Goal: Task Accomplishment & Management: Use online tool/utility

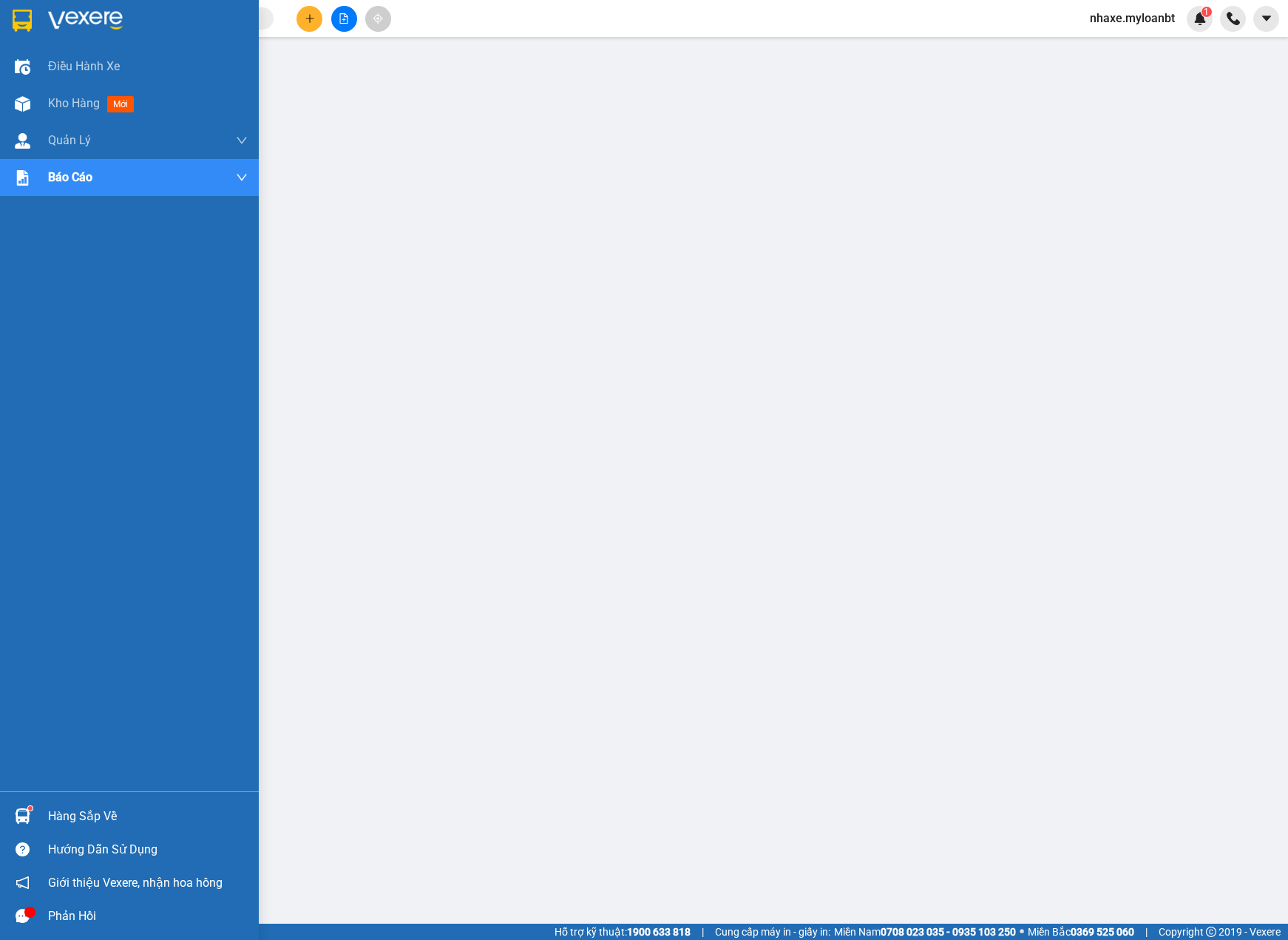
click at [33, 35] on div at bounding box center [129, 24] width 259 height 48
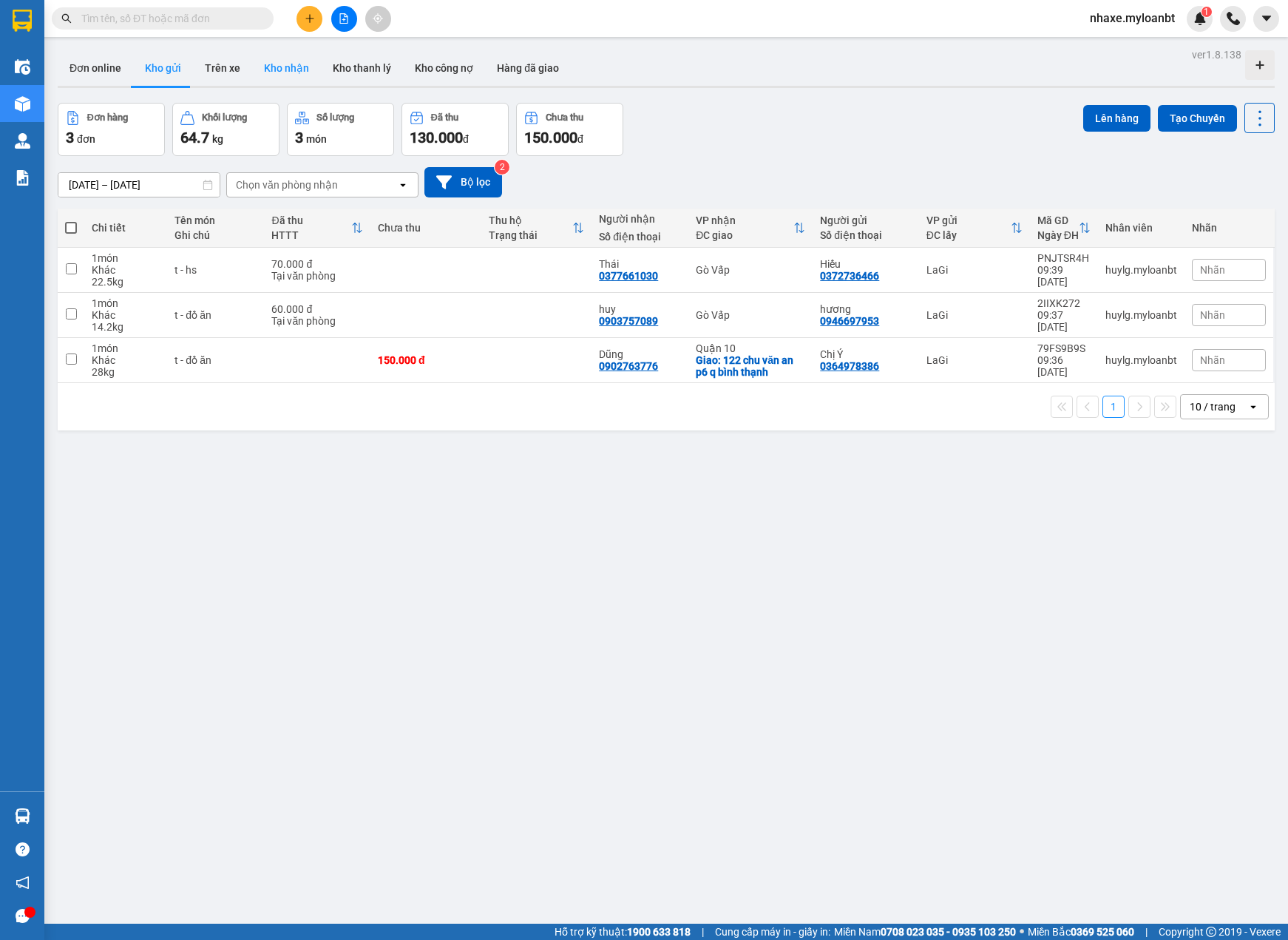
click at [281, 68] on button "Kho nhận" at bounding box center [286, 68] width 69 height 36
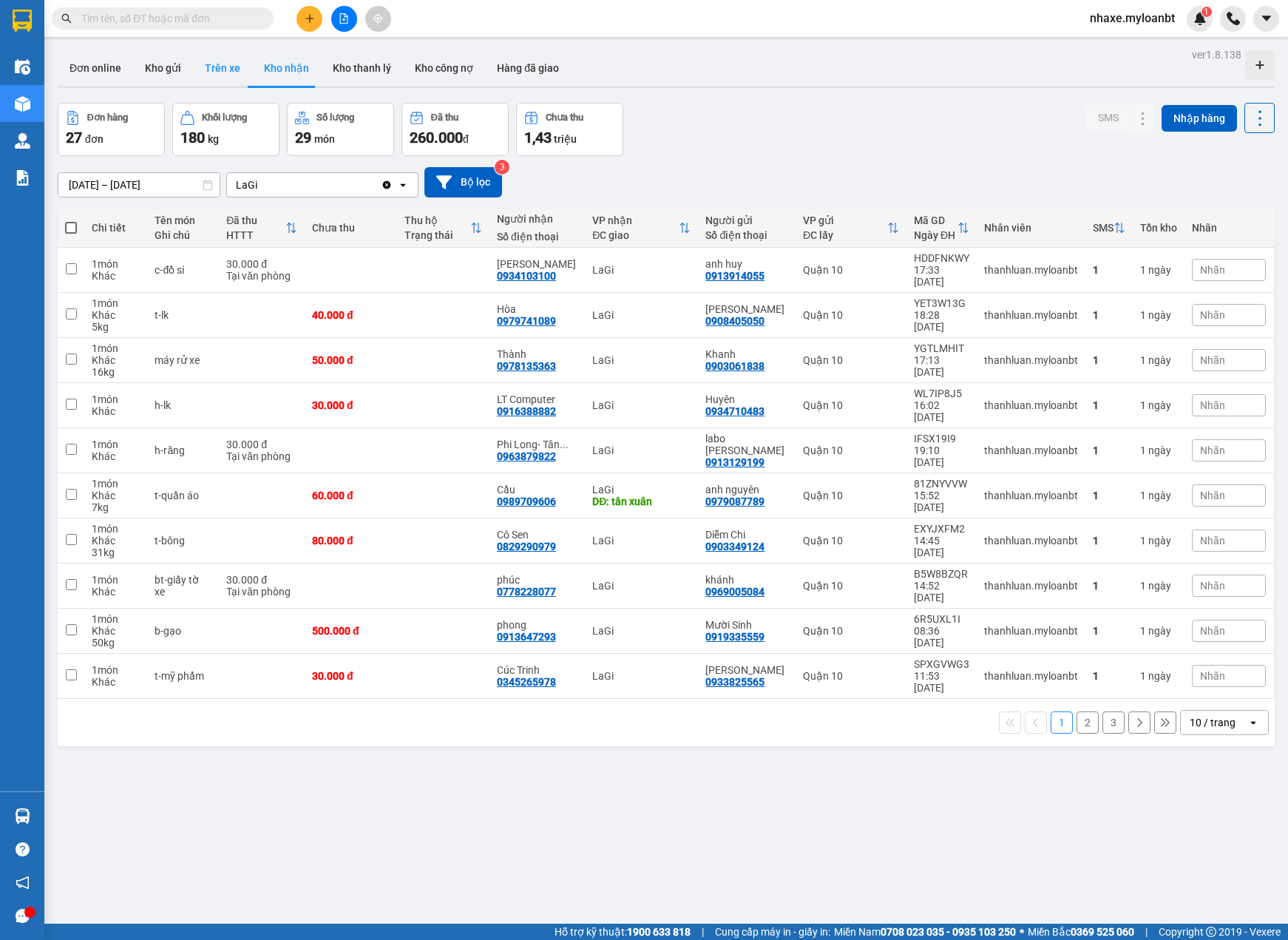
click at [218, 71] on button "Trên xe" at bounding box center [222, 68] width 59 height 36
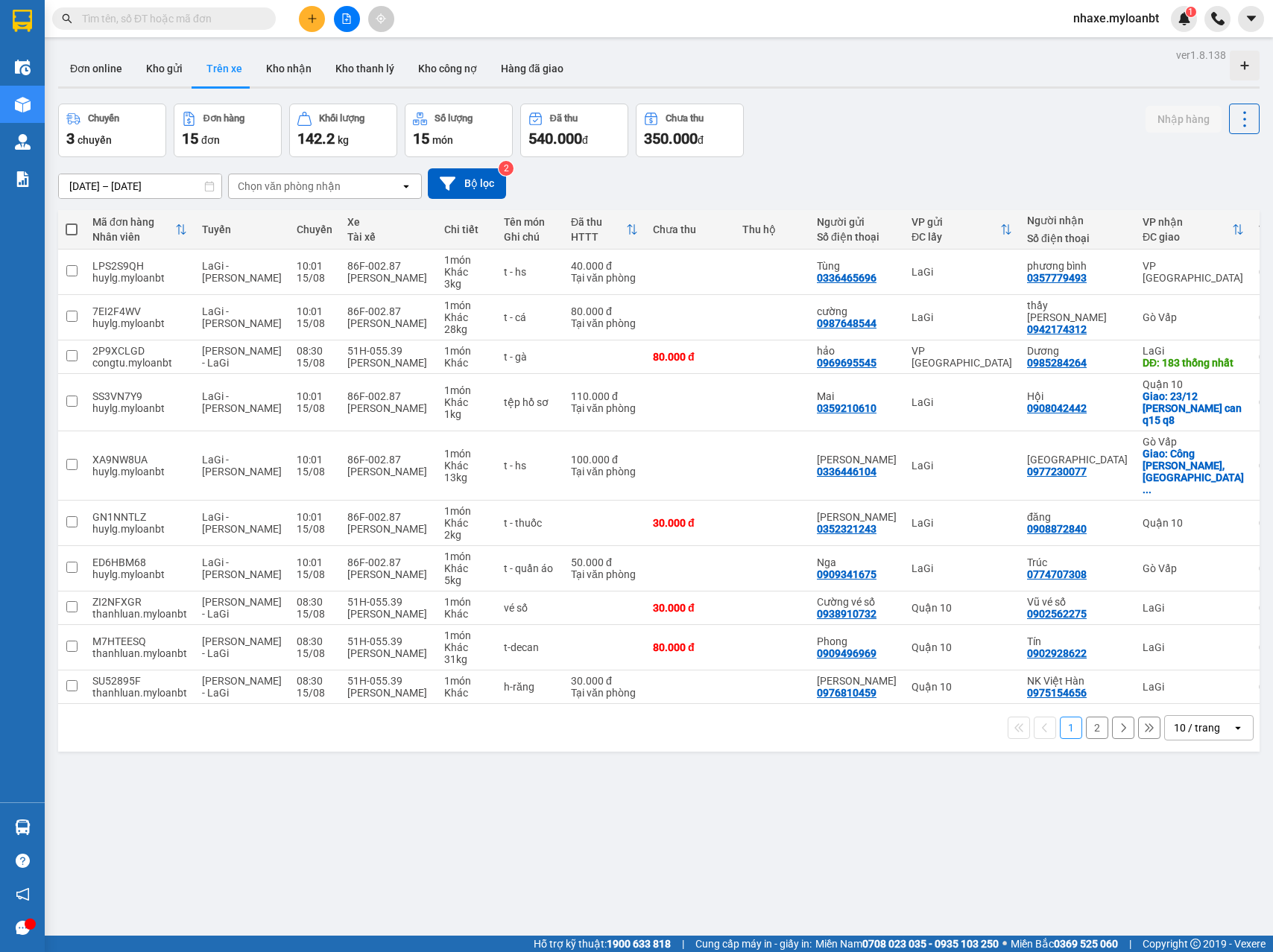
click at [813, 723] on div "ver 1.8.138 Đơn online Kho gửi Trên xe Kho nhận Kho thanh lý Kho công nợ Hàng đ…" at bounding box center [659, 521] width 1213 height 952
click at [274, 72] on button "Kho nhận" at bounding box center [288, 68] width 69 height 36
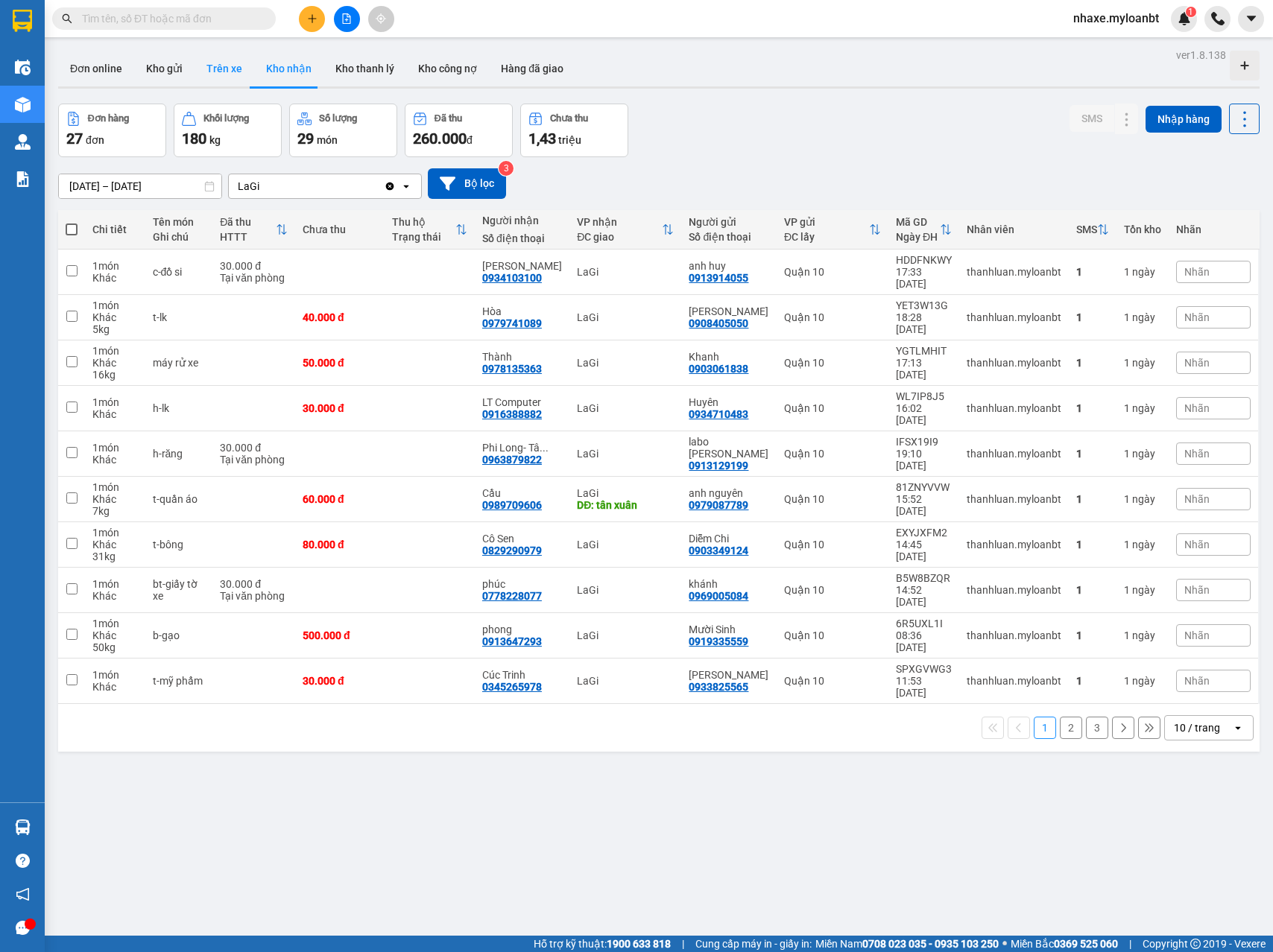
click at [228, 76] on button "Trên xe" at bounding box center [224, 68] width 60 height 36
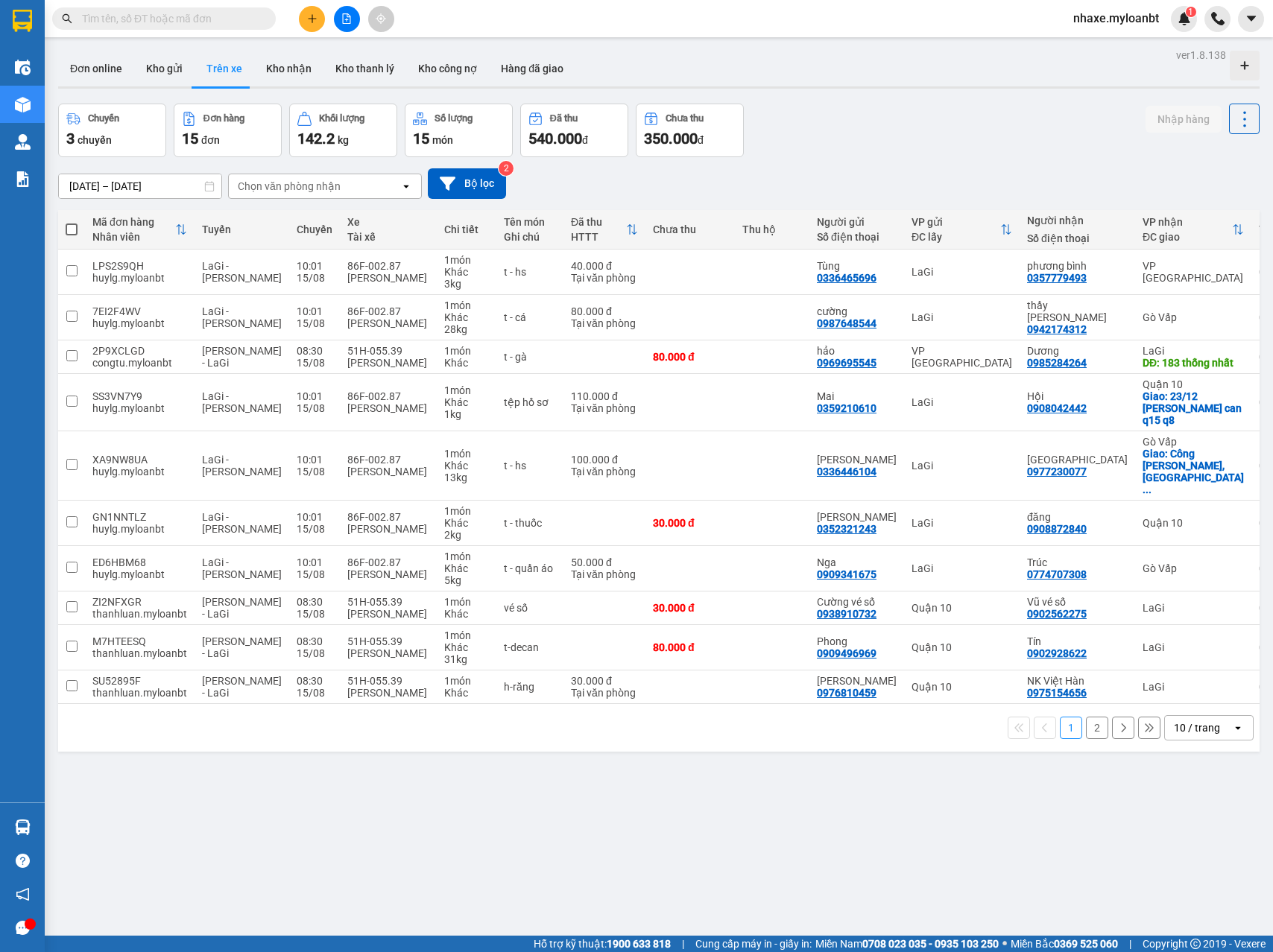
click at [162, 187] on input "[DATE] – [DATE]" at bounding box center [140, 186] width 162 height 24
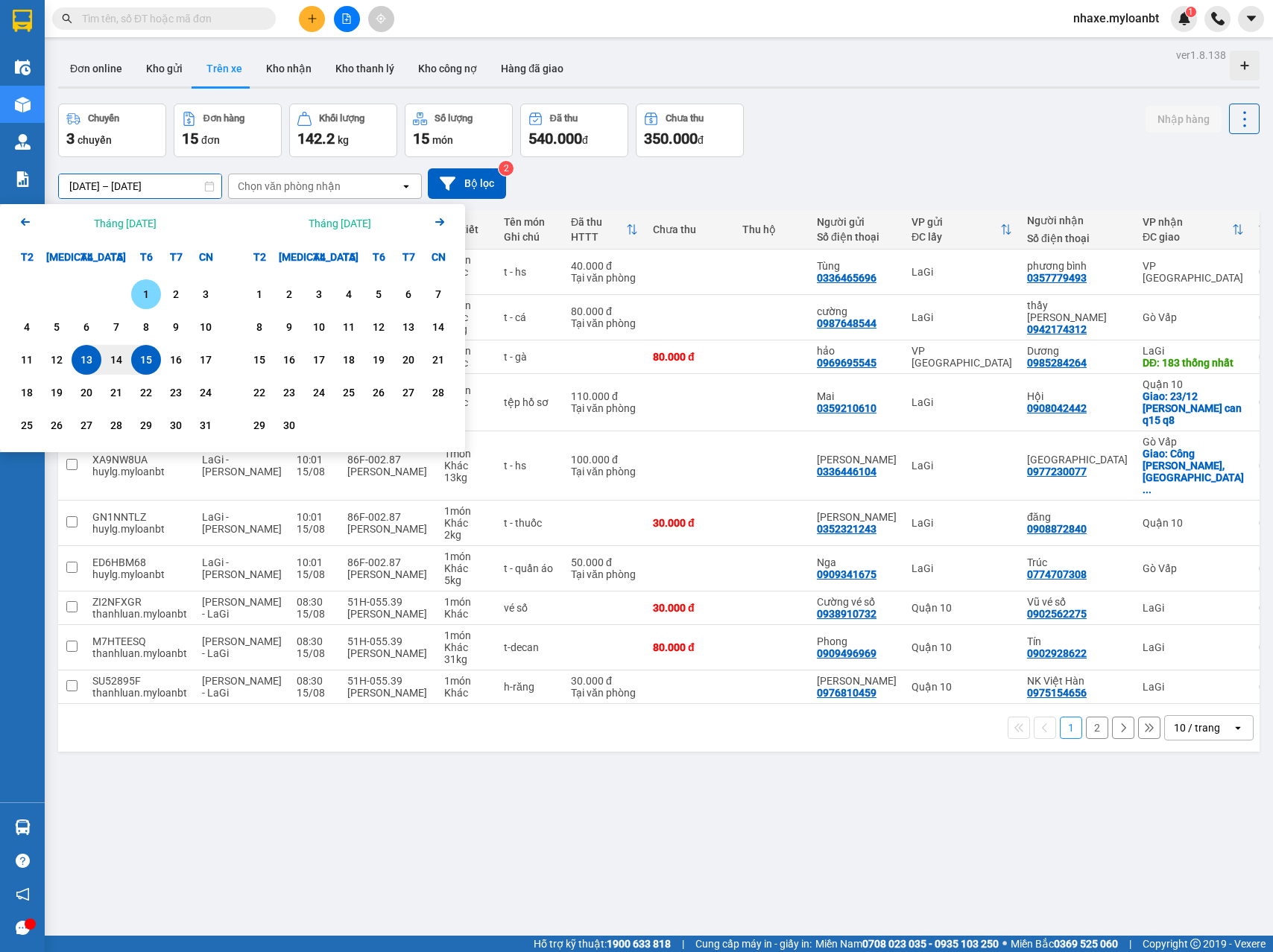
click at [137, 290] on div "1" at bounding box center [146, 294] width 21 height 17
click at [126, 358] on div "14" at bounding box center [116, 359] width 21 height 17
type input "[DATE] – [DATE]"
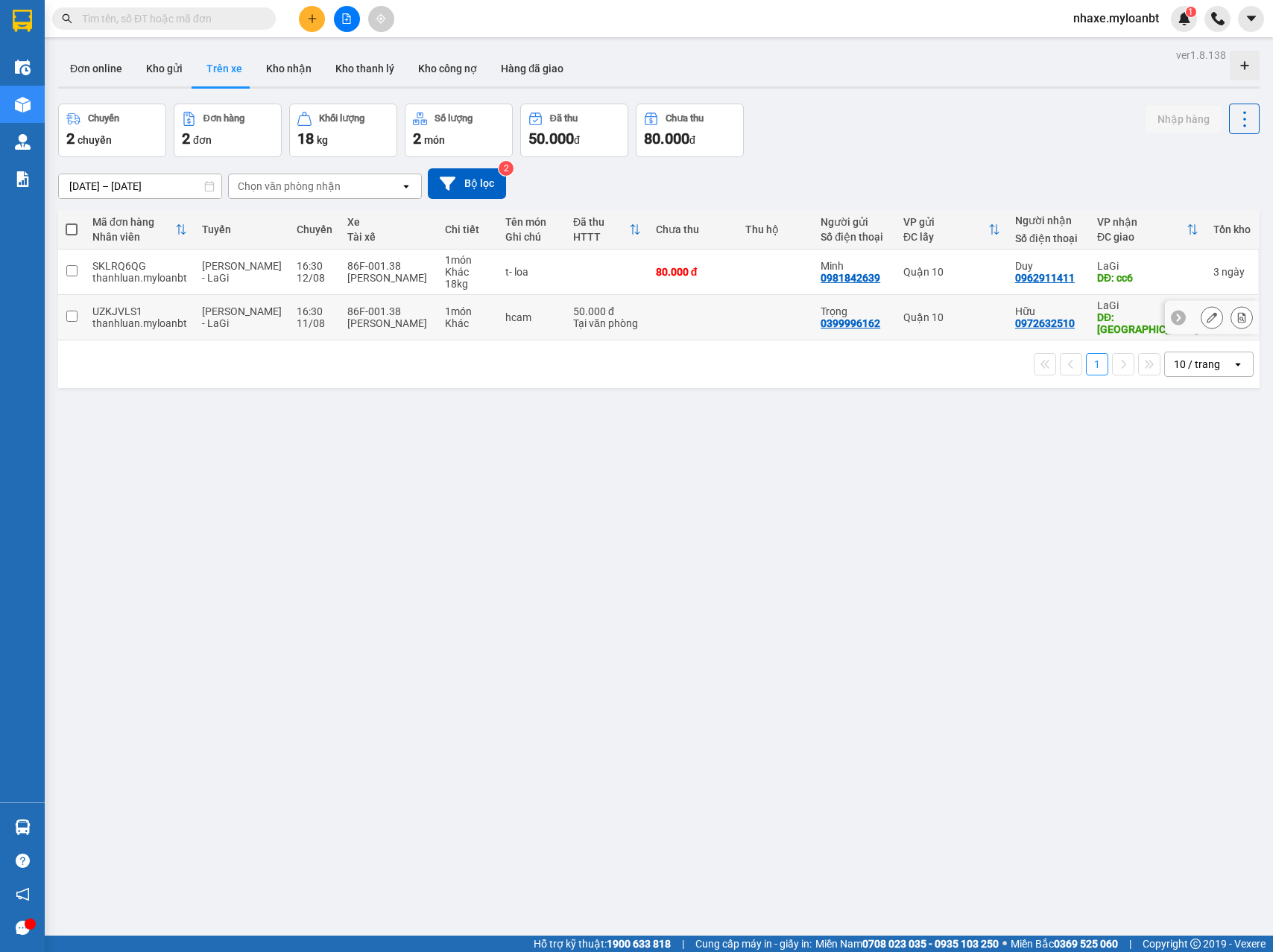
click at [1207, 322] on icon at bounding box center [1211, 317] width 10 height 10
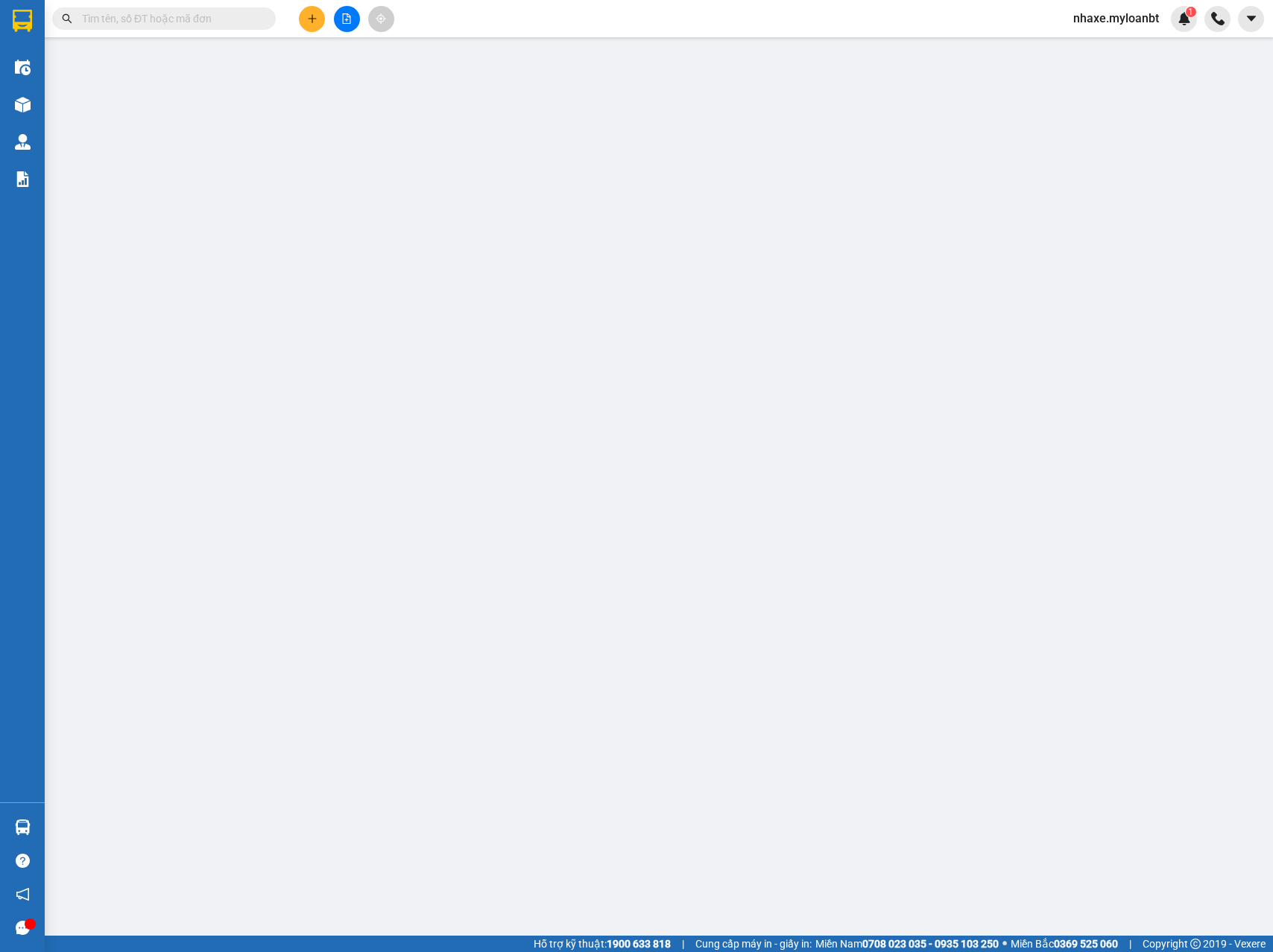
type input "0399996162"
type input "Trọng"
type input "0972632510"
type input "Hữu"
type input "[PERSON_NAME]"
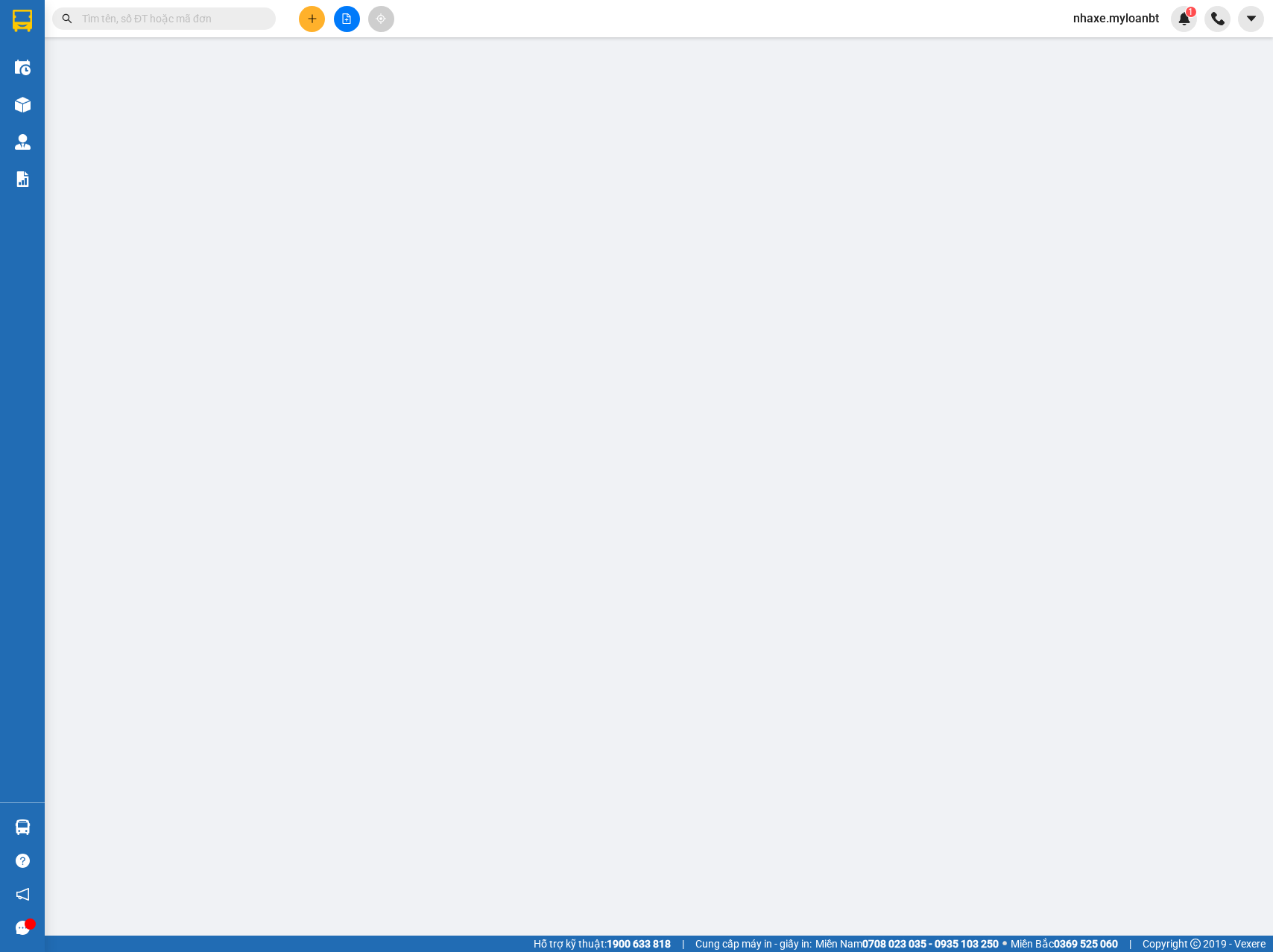
type input "50.000"
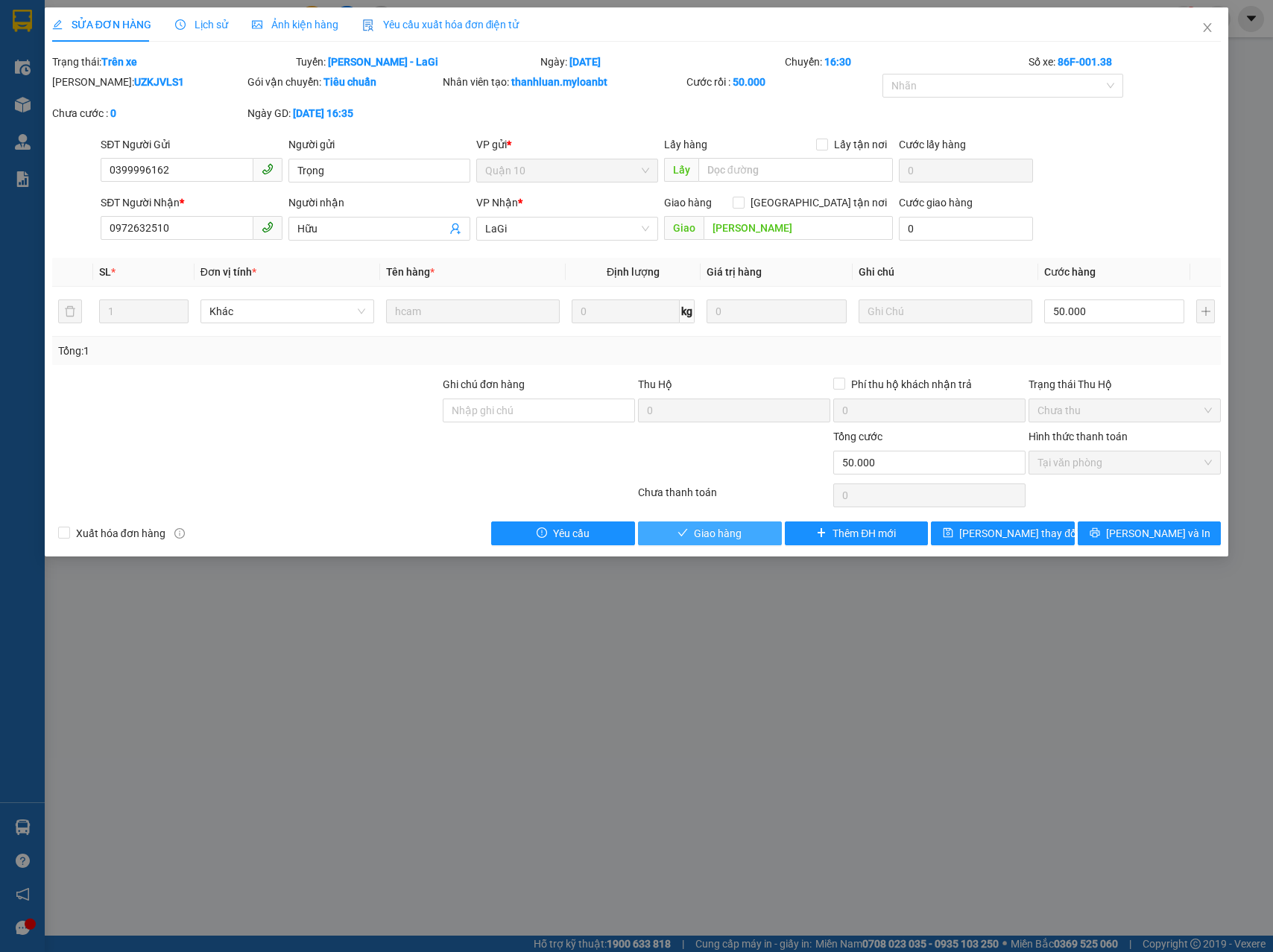
click at [665, 536] on button "Giao hàng" at bounding box center [710, 533] width 144 height 24
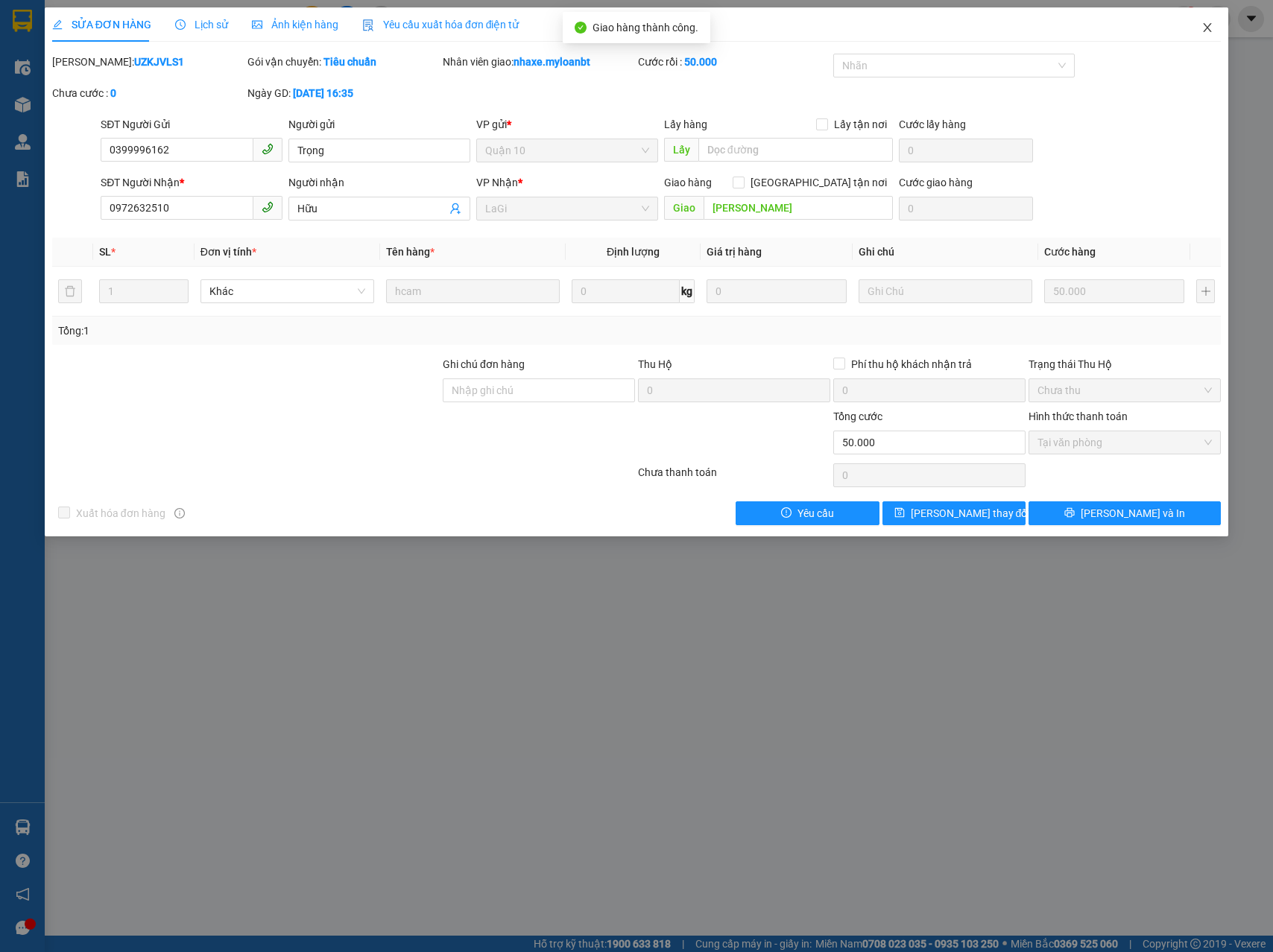
click at [1198, 41] on span "Close" at bounding box center [1207, 28] width 41 height 41
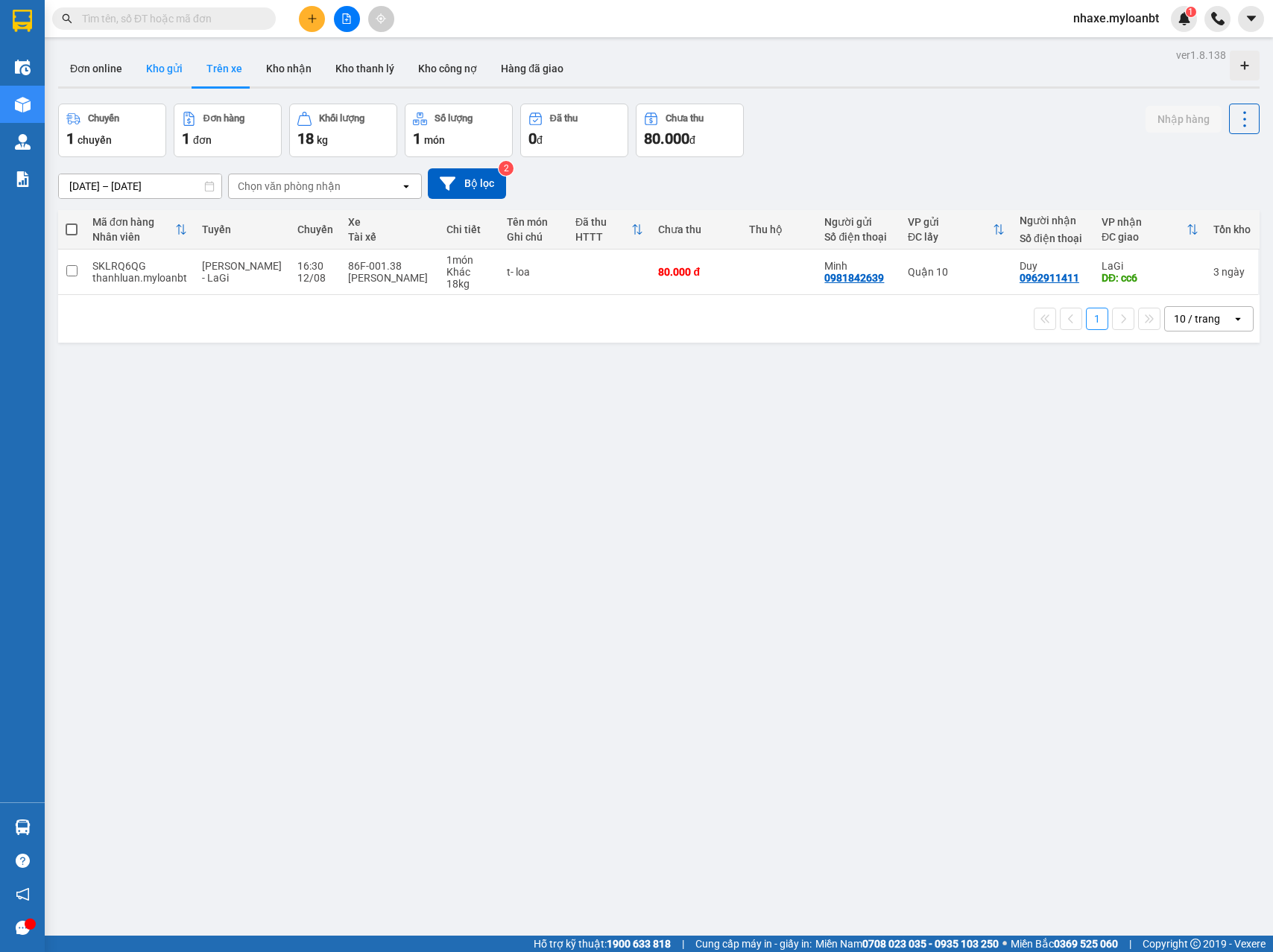
click at [159, 74] on button "Kho gửi" at bounding box center [165, 68] width 61 height 36
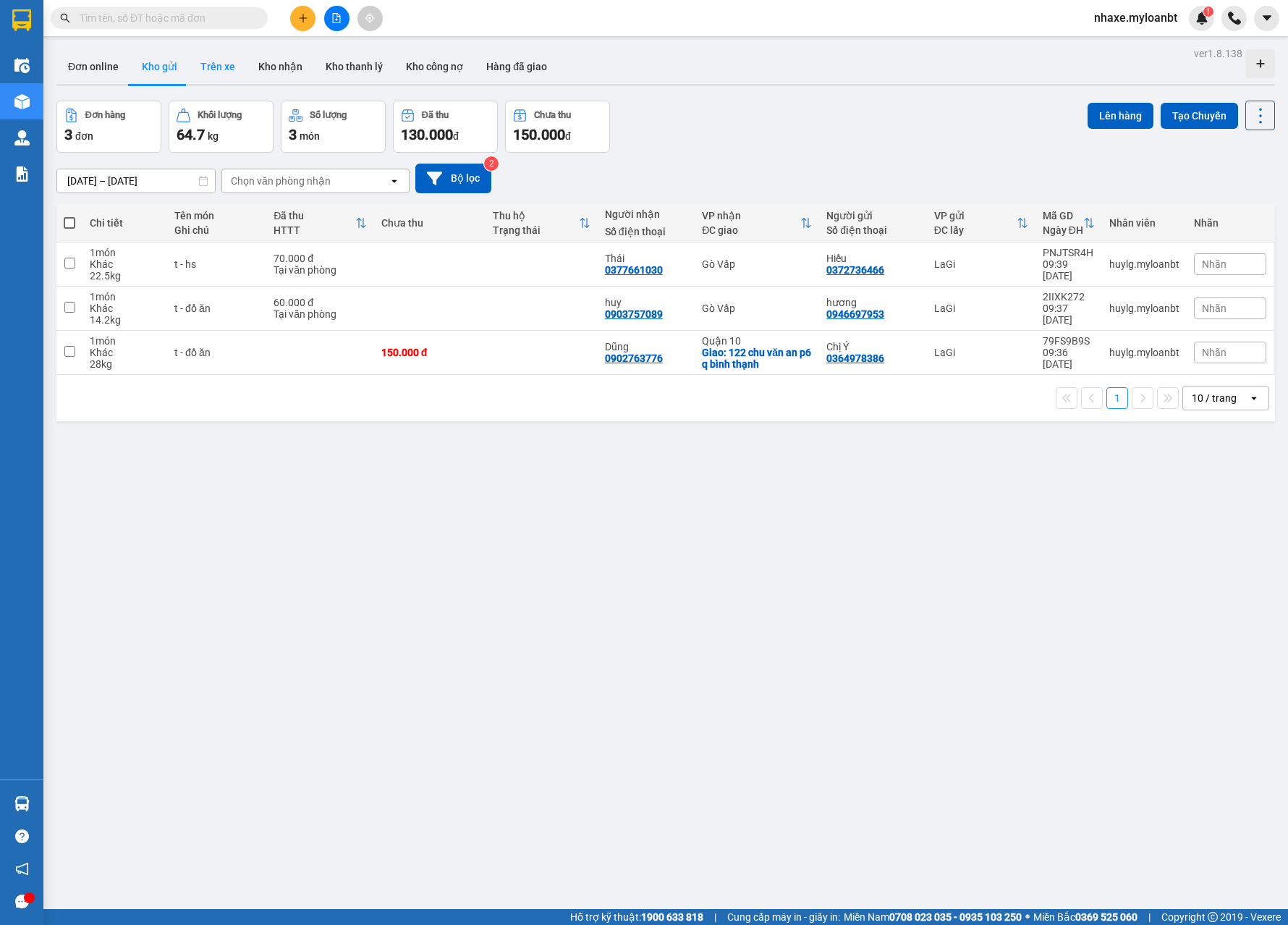
click at [225, 74] on button "Trên xe" at bounding box center [217, 66] width 58 height 35
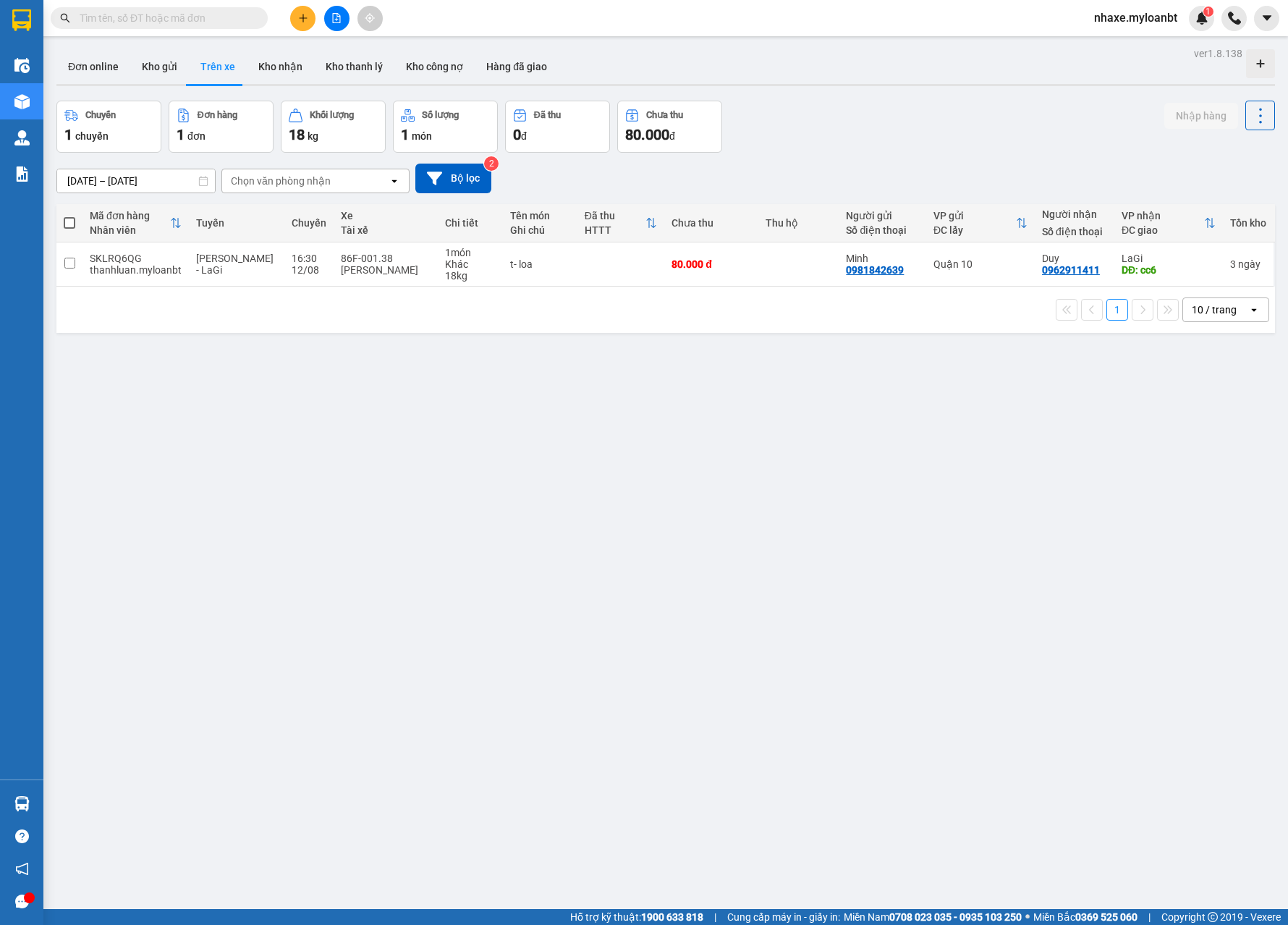
click at [487, 610] on div "ver 1.8.138 Đơn online Kho gửi Trên xe Kho nhận Kho thanh lý Kho công nợ Hàng đ…" at bounding box center [665, 506] width 1230 height 925
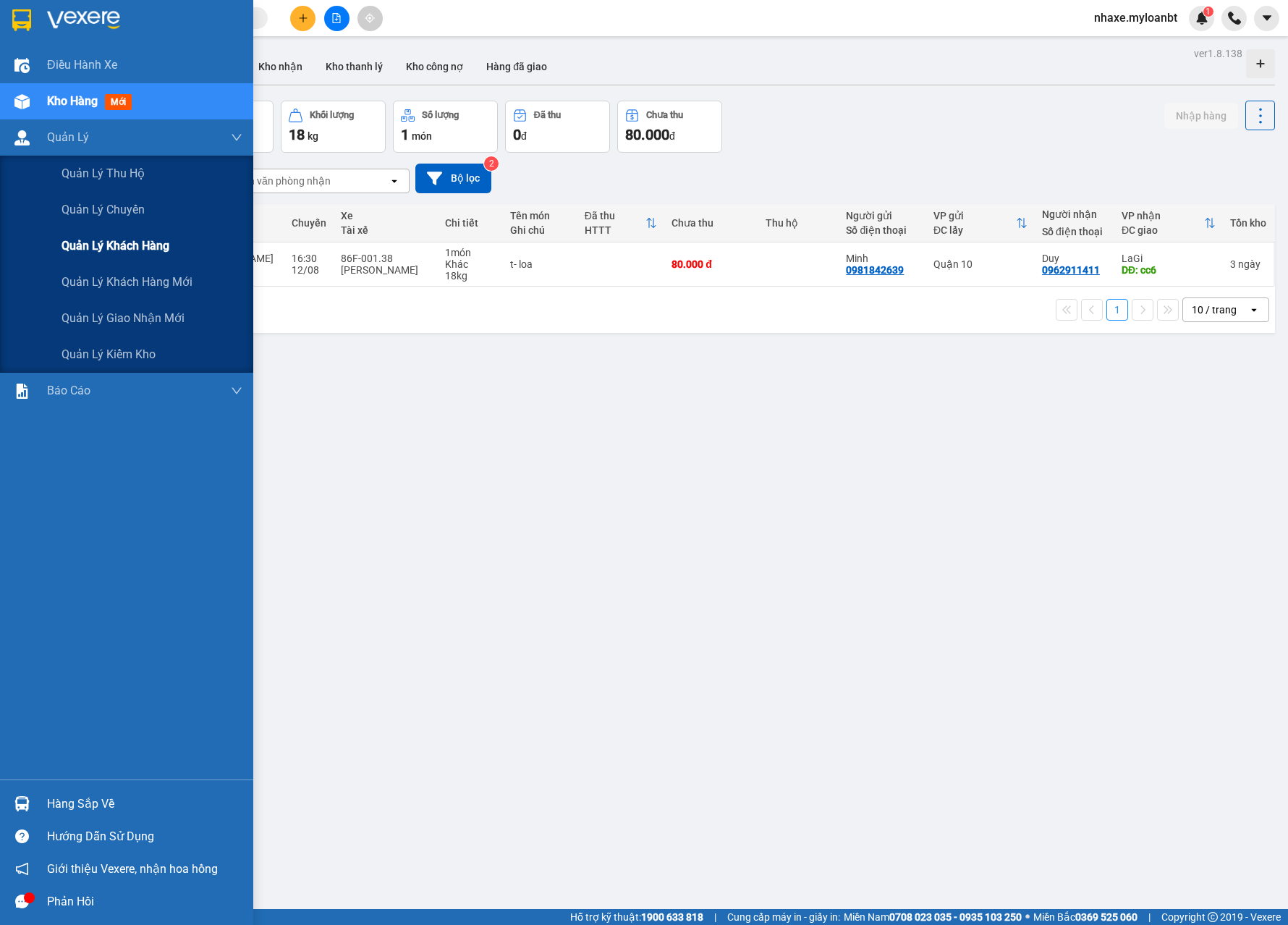
click at [89, 245] on span "Quản lý khách hàng" at bounding box center [115, 246] width 108 height 18
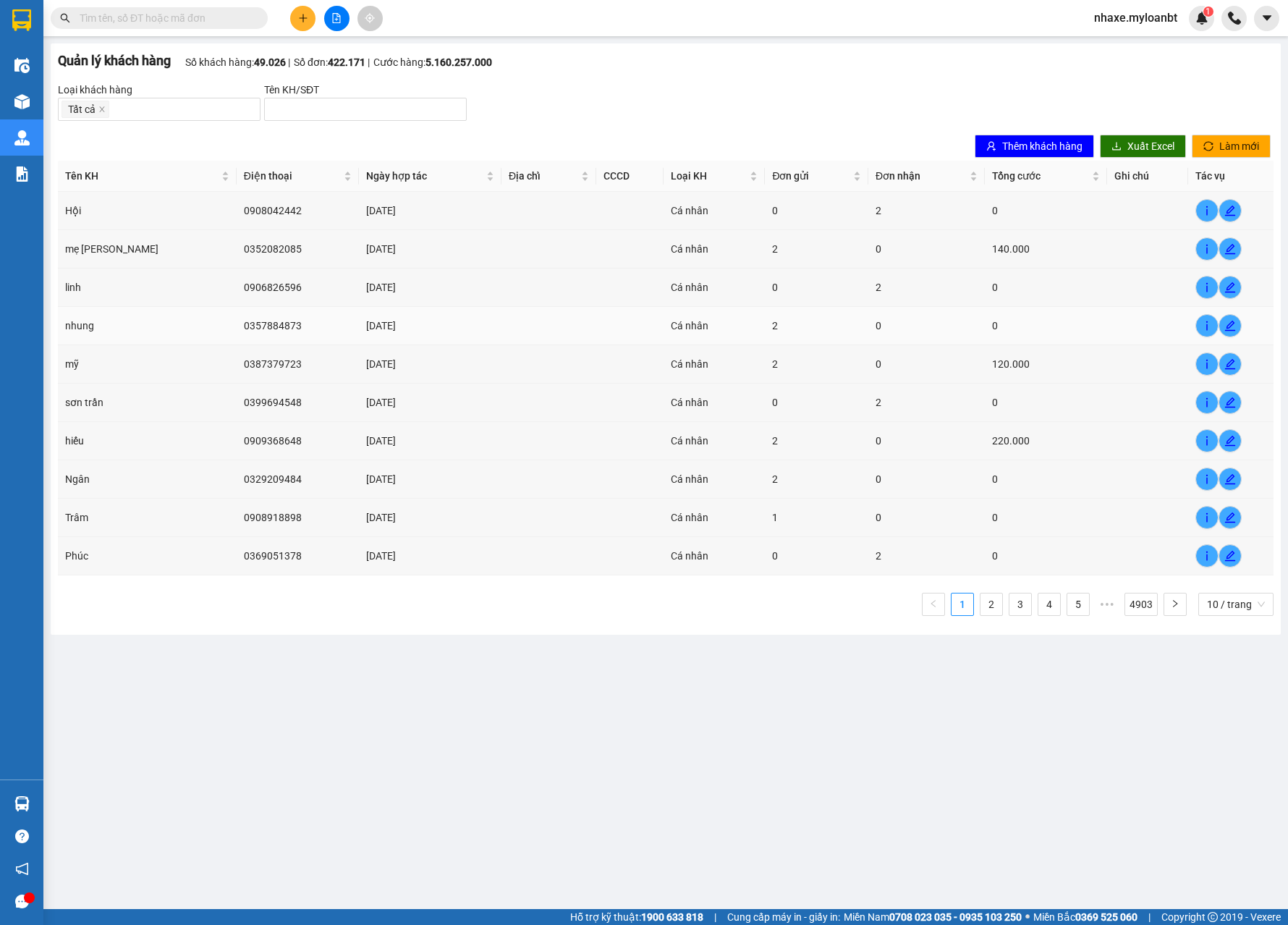
click at [75, 327] on td "nhung" at bounding box center [148, 326] width 179 height 38
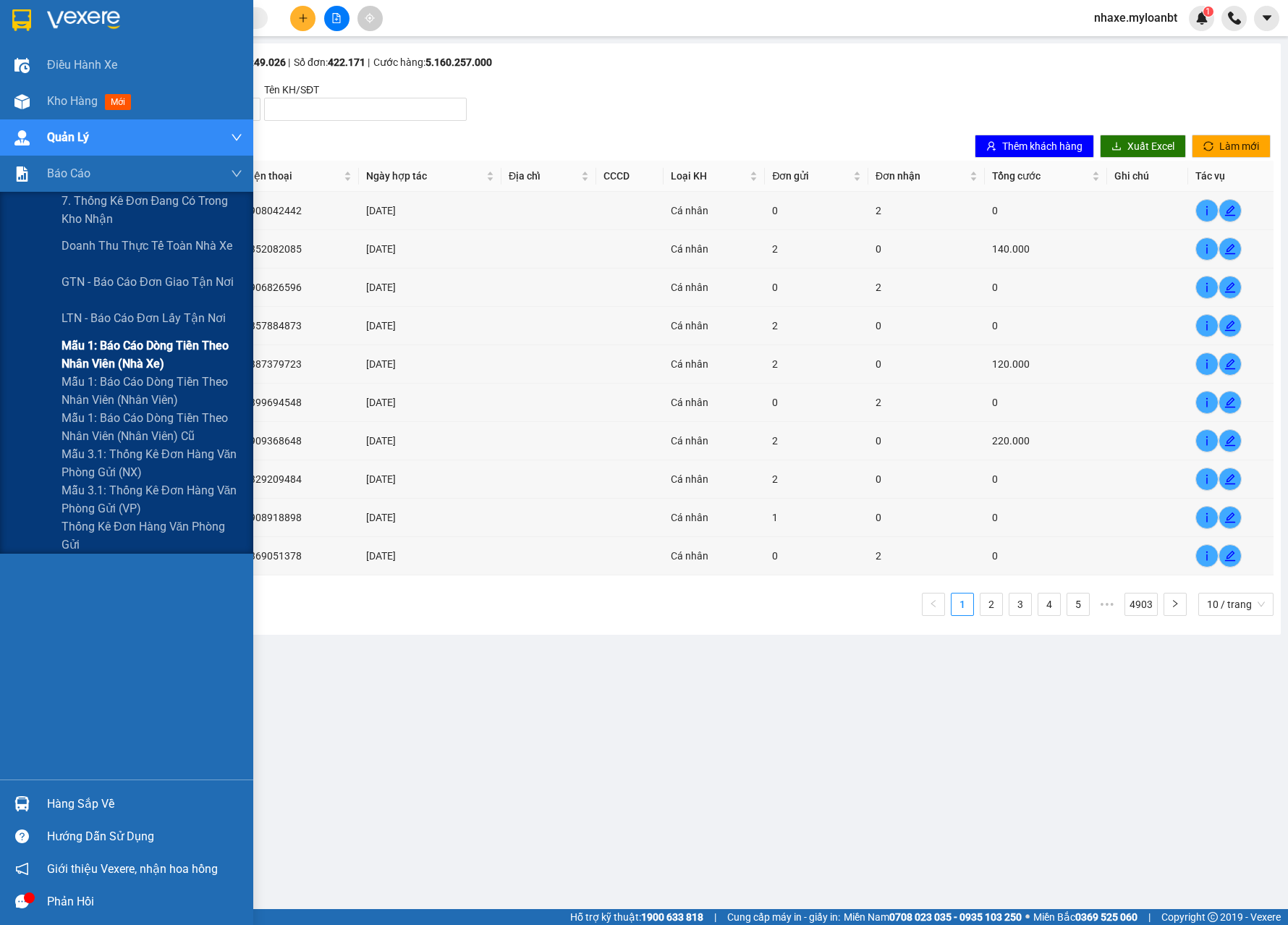
click at [72, 366] on span "Mẫu 1: Báo cáo dòng tiền theo nhân viên (Nhà xe)" at bounding box center [152, 354] width 181 height 36
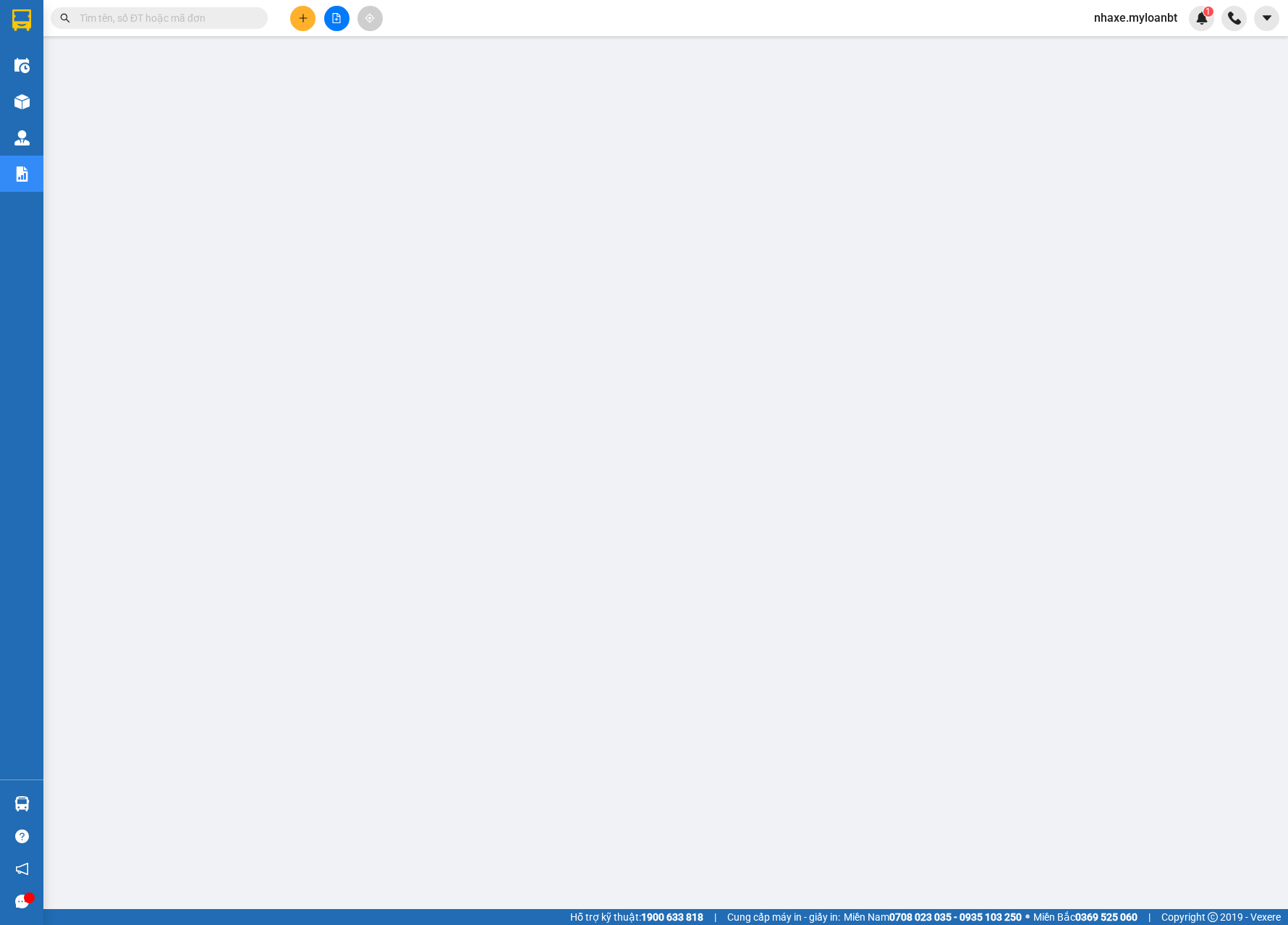
click at [566, 709] on main at bounding box center [644, 454] width 1288 height 909
